Goal: Information Seeking & Learning: Learn about a topic

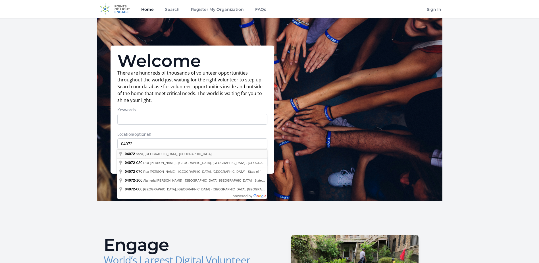
type input "Saco, ME 04072, USA"
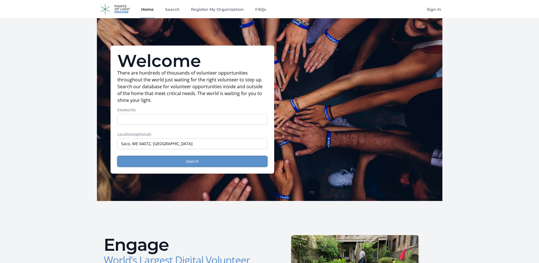
click at [166, 161] on button "Search" at bounding box center [192, 161] width 150 height 11
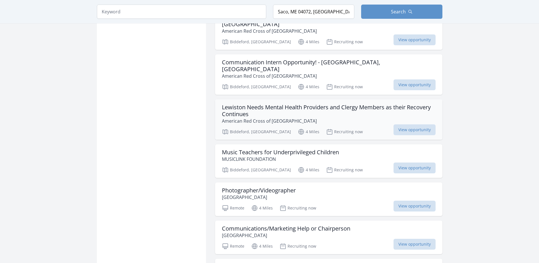
scroll to position [483, 0]
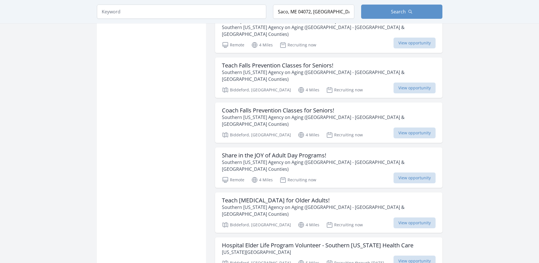
scroll to position [1364, 0]
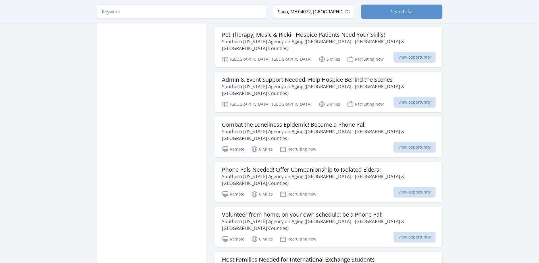
scroll to position [2160, 0]
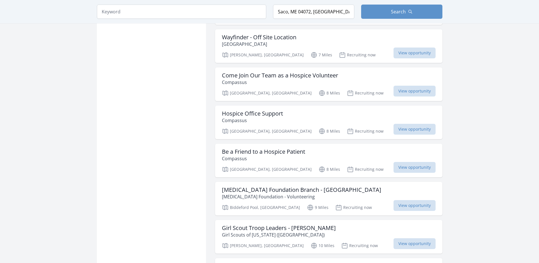
scroll to position [2444, 0]
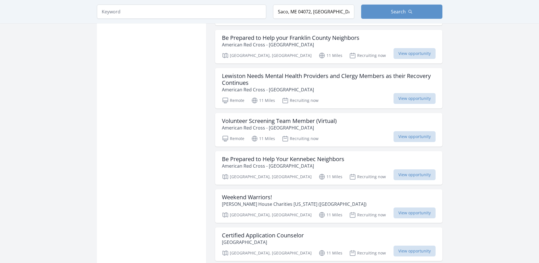
scroll to position [3695, 0]
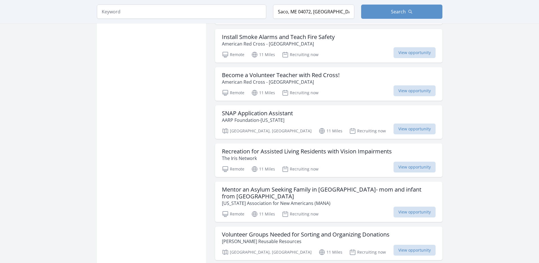
scroll to position [4491, 0]
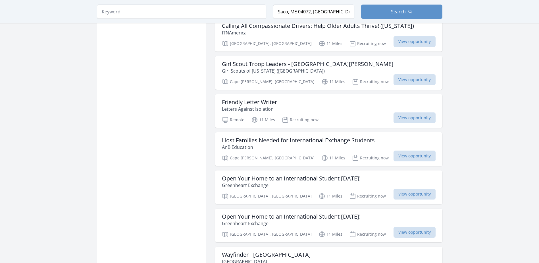
scroll to position [5059, 0]
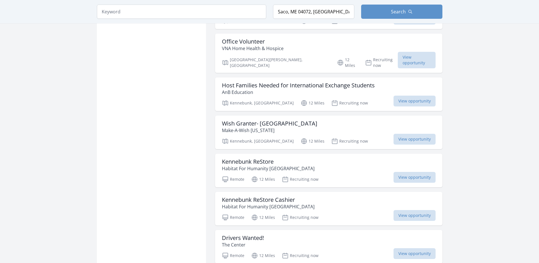
scroll to position [5770, 0]
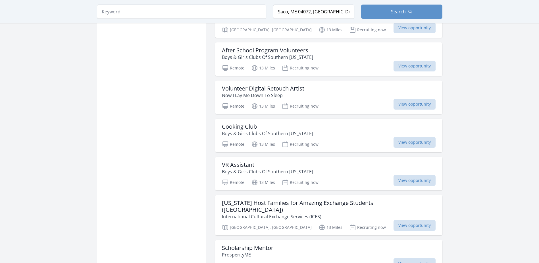
scroll to position [6452, 0]
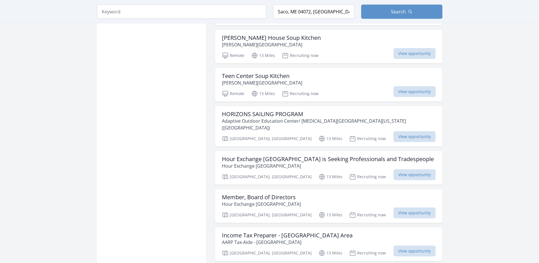
scroll to position [6736, 0]
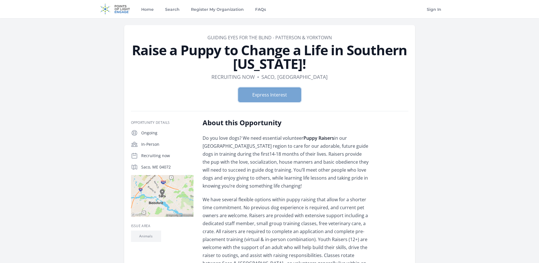
click at [290, 90] on button "Express Interest" at bounding box center [269, 95] width 63 height 14
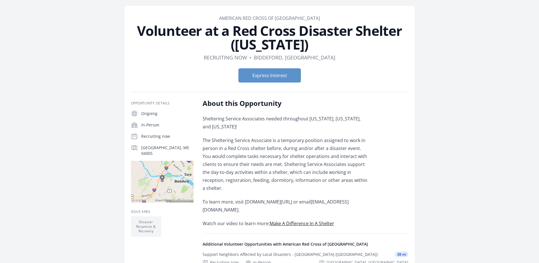
scroll to position [28, 0]
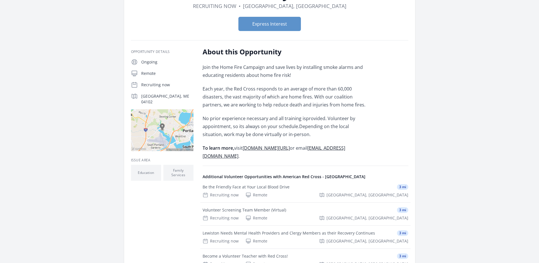
scroll to position [85, 0]
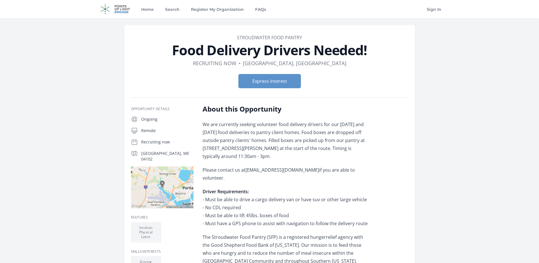
click at [524, 79] on main "Organization Stroudwater Food Pantry Food Delivery Drivers Needed! Duration Rec…" at bounding box center [269, 211] width 539 height 386
